Goal: Task Accomplishment & Management: Manage account settings

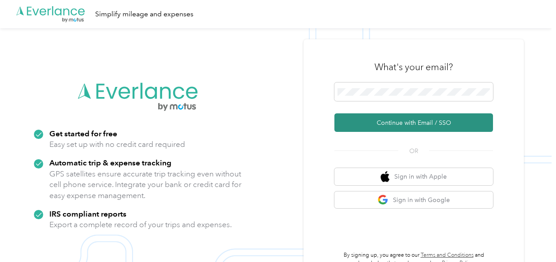
click at [394, 122] on button "Continue with Email / SSO" at bounding box center [413, 122] width 159 height 19
click at [390, 119] on button "Continue with Email / SSO" at bounding box center [413, 122] width 159 height 19
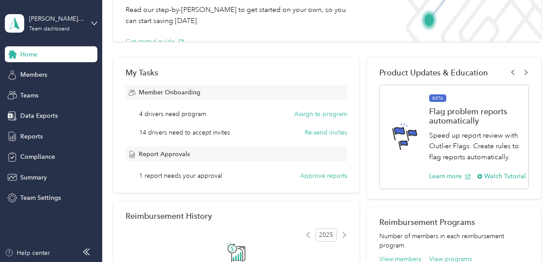
scroll to position [132, 0]
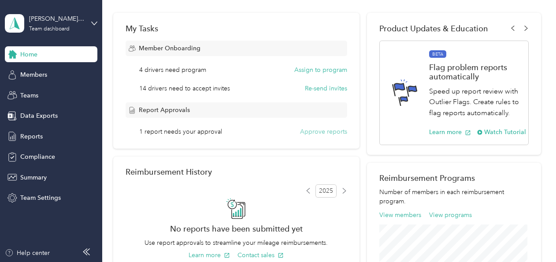
click at [307, 131] on button "Approve reports" at bounding box center [323, 131] width 47 height 9
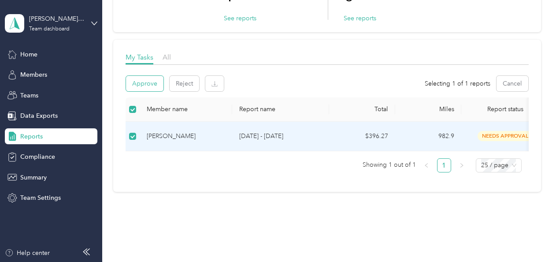
click at [148, 80] on button "Approve" at bounding box center [144, 83] width 37 height 15
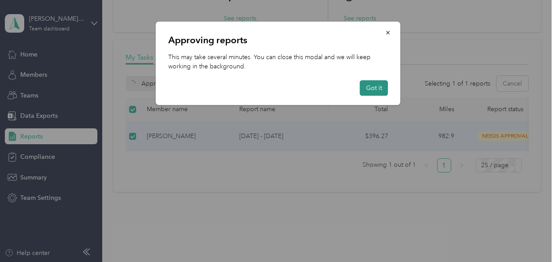
click at [382, 89] on button "Got it" at bounding box center [374, 87] width 28 height 15
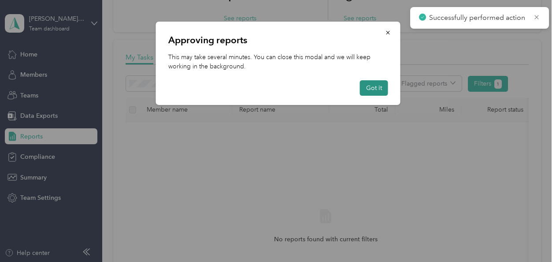
click at [377, 89] on button "Got it" at bounding box center [374, 87] width 28 height 15
